Goal: Task Accomplishment & Management: Manage account settings

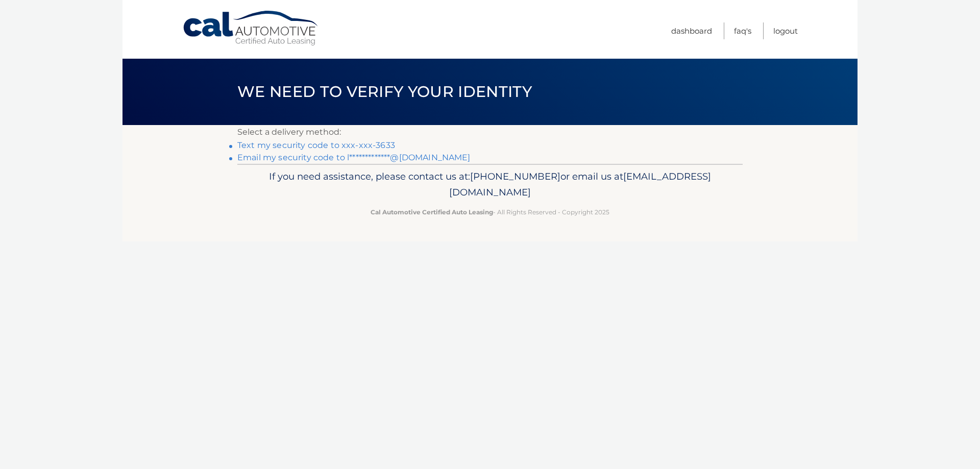
click at [326, 143] on link "Text my security code to xxx-xxx-3633" at bounding box center [316, 145] width 158 height 10
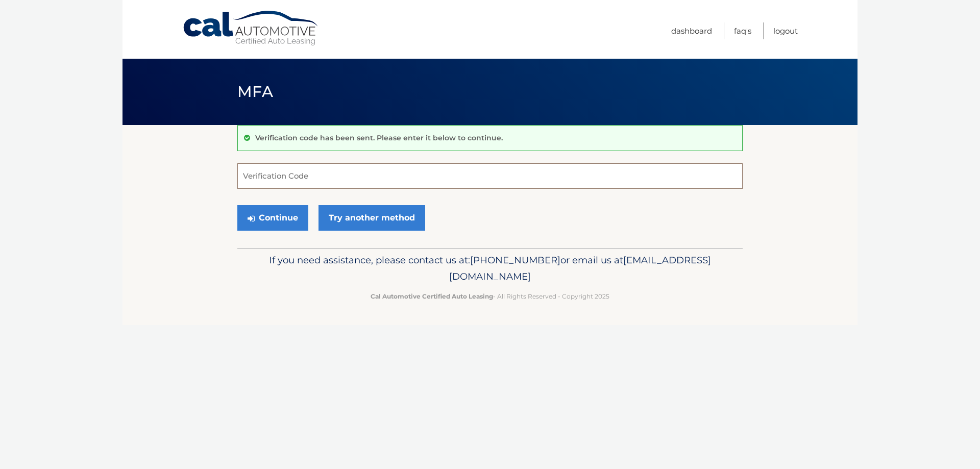
click at [337, 183] on input "Verification Code" at bounding box center [489, 176] width 505 height 26
type input "908352"
click at [272, 220] on button "Continue" at bounding box center [272, 218] width 71 height 26
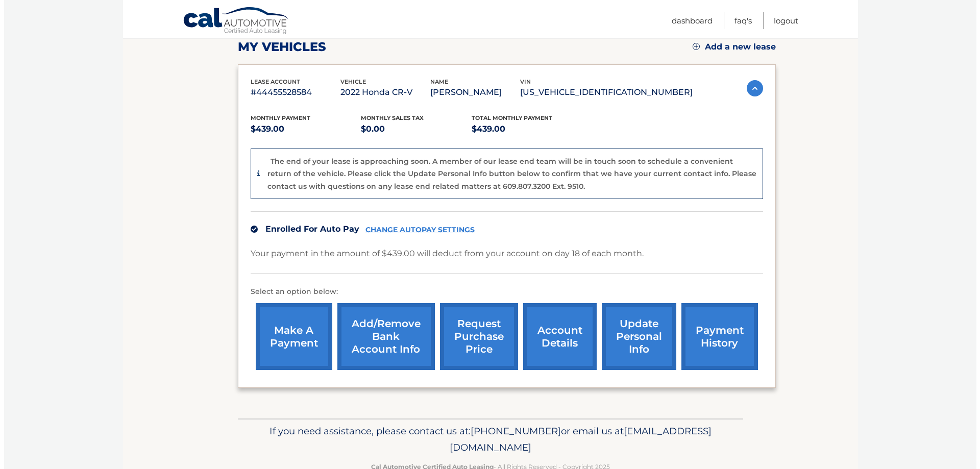
scroll to position [170, 0]
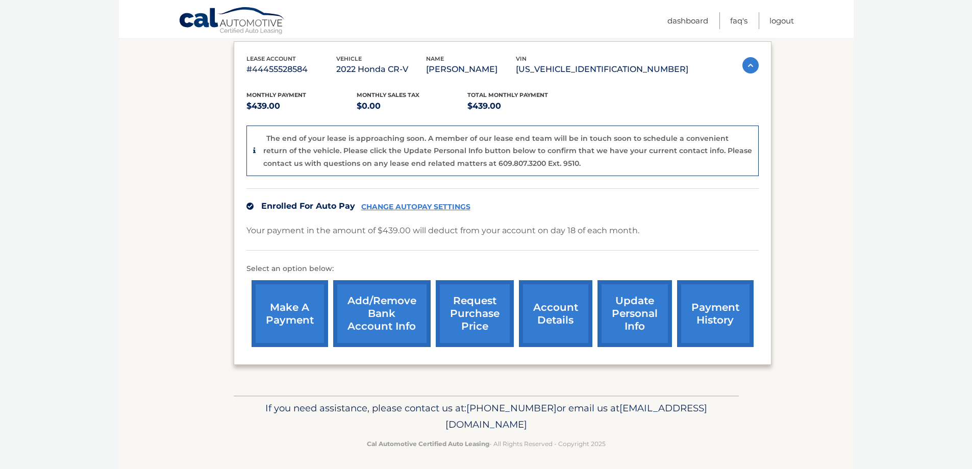
click at [481, 312] on link "request purchase price" at bounding box center [475, 313] width 78 height 67
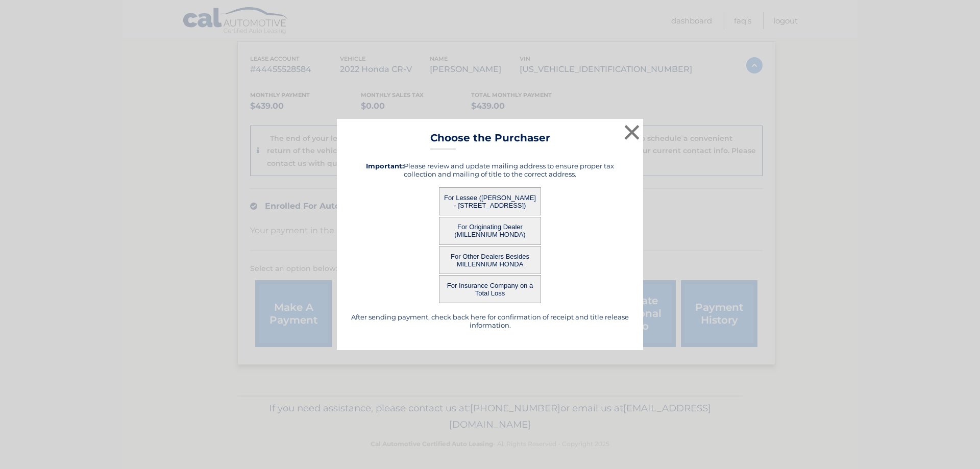
click at [491, 201] on button "For Lessee ([PERSON_NAME] - [STREET_ADDRESS])" at bounding box center [490, 201] width 102 height 28
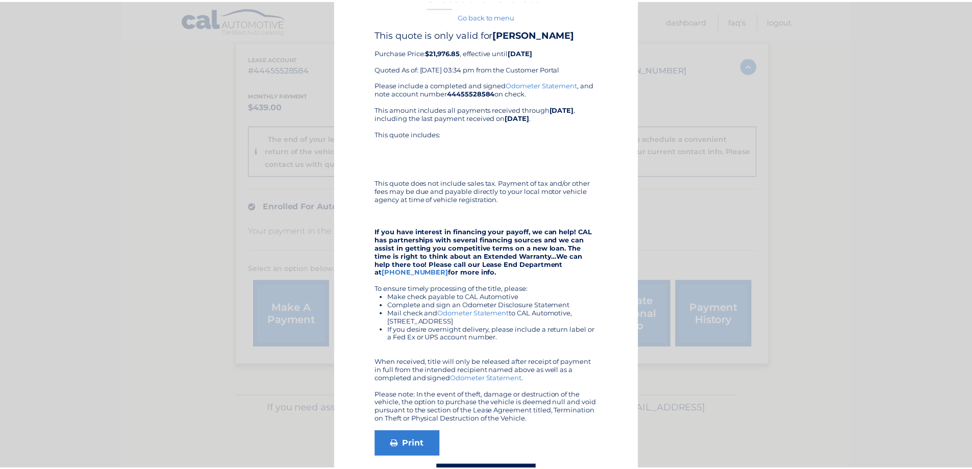
scroll to position [0, 0]
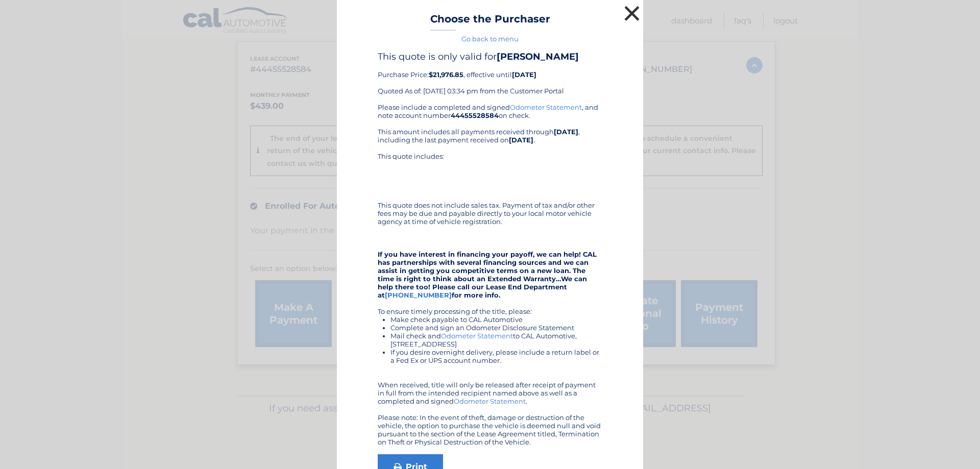
click at [626, 11] on button "×" at bounding box center [632, 13] width 20 height 20
